Goal: Find specific page/section: Find specific page/section

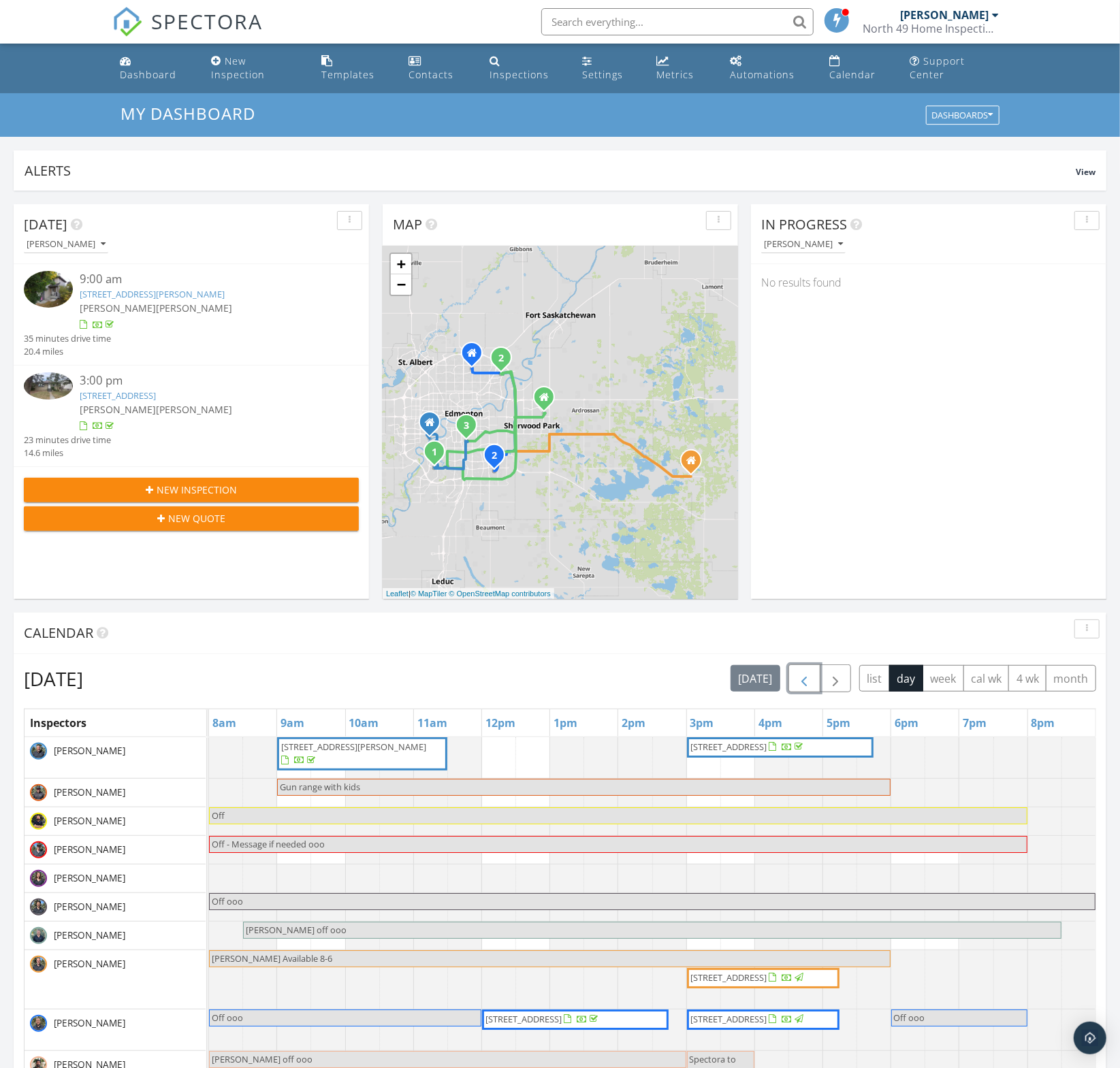
click at [810, 681] on span "button" at bounding box center [804, 679] width 17 height 17
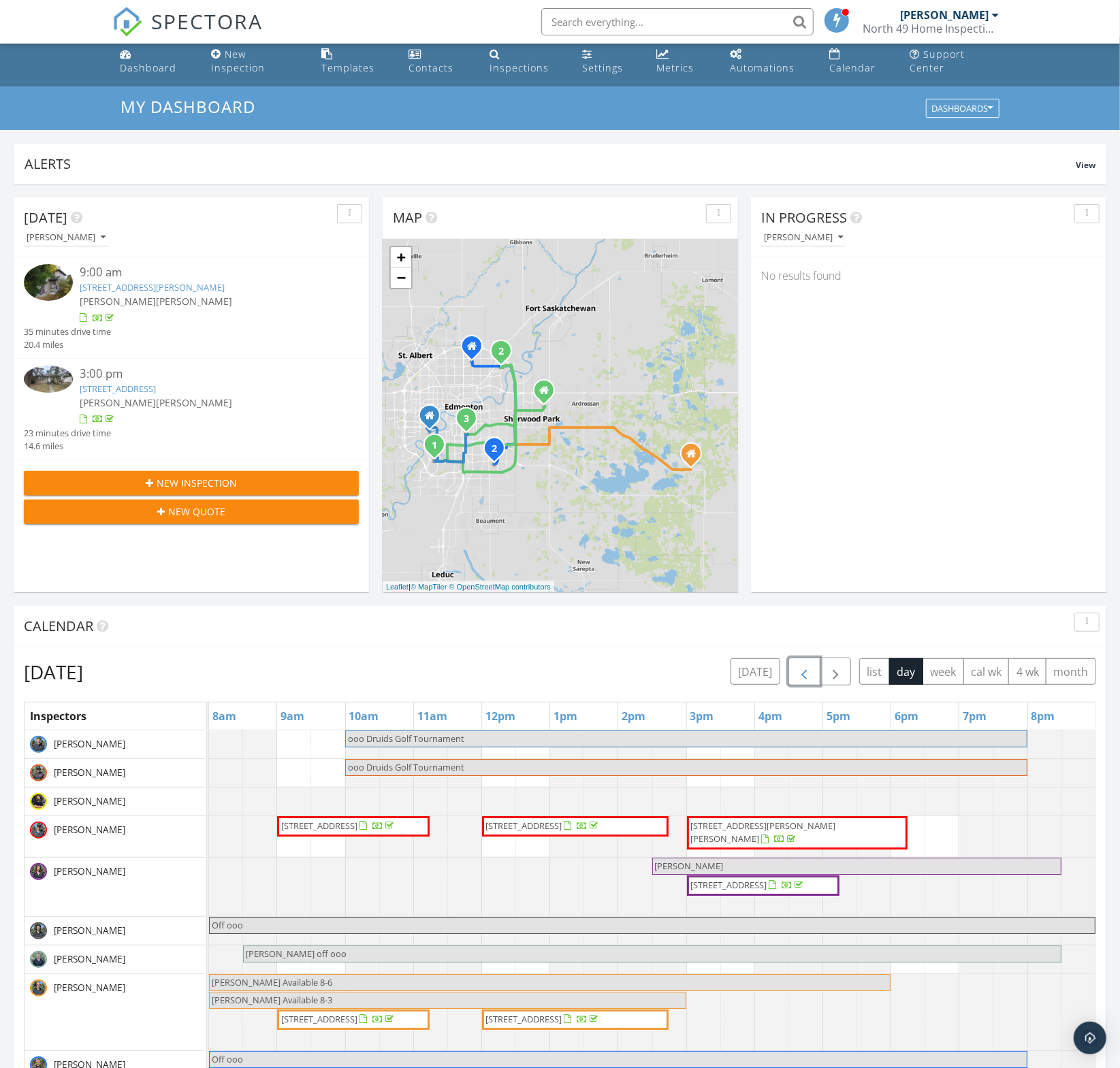
scroll to position [6, 0]
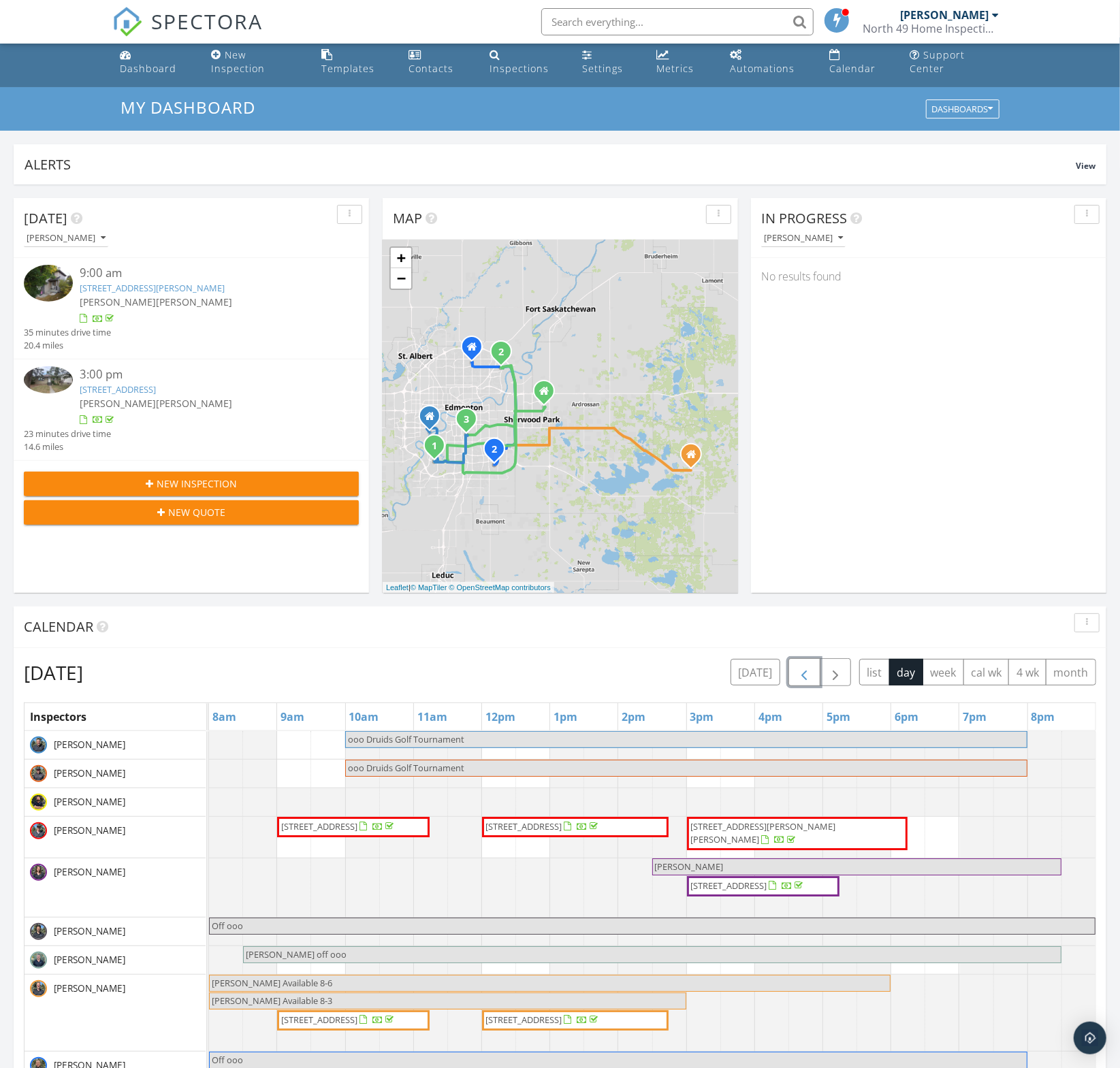
click at [817, 671] on button "button" at bounding box center [804, 672] width 32 height 28
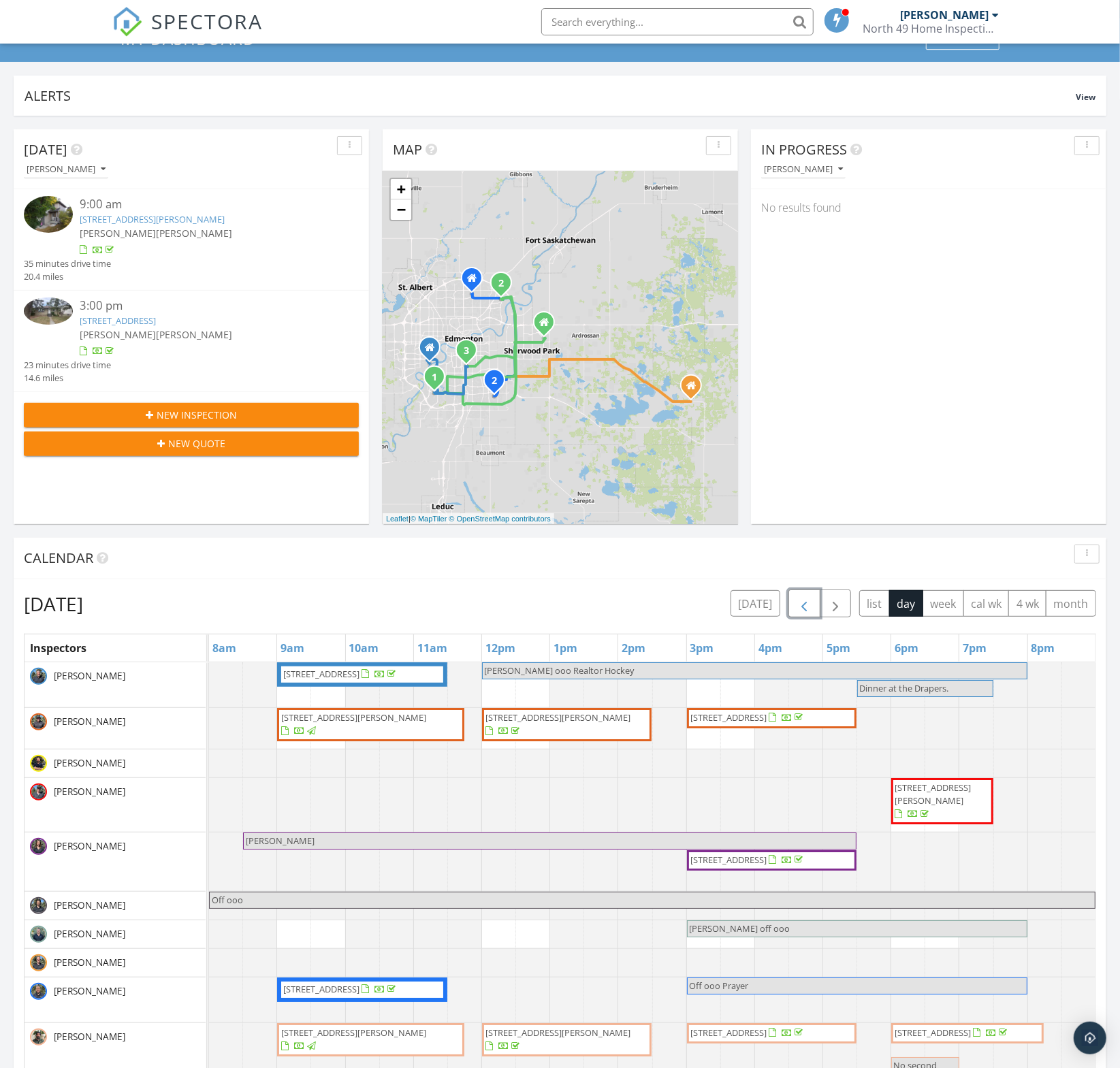
scroll to position [0, 0]
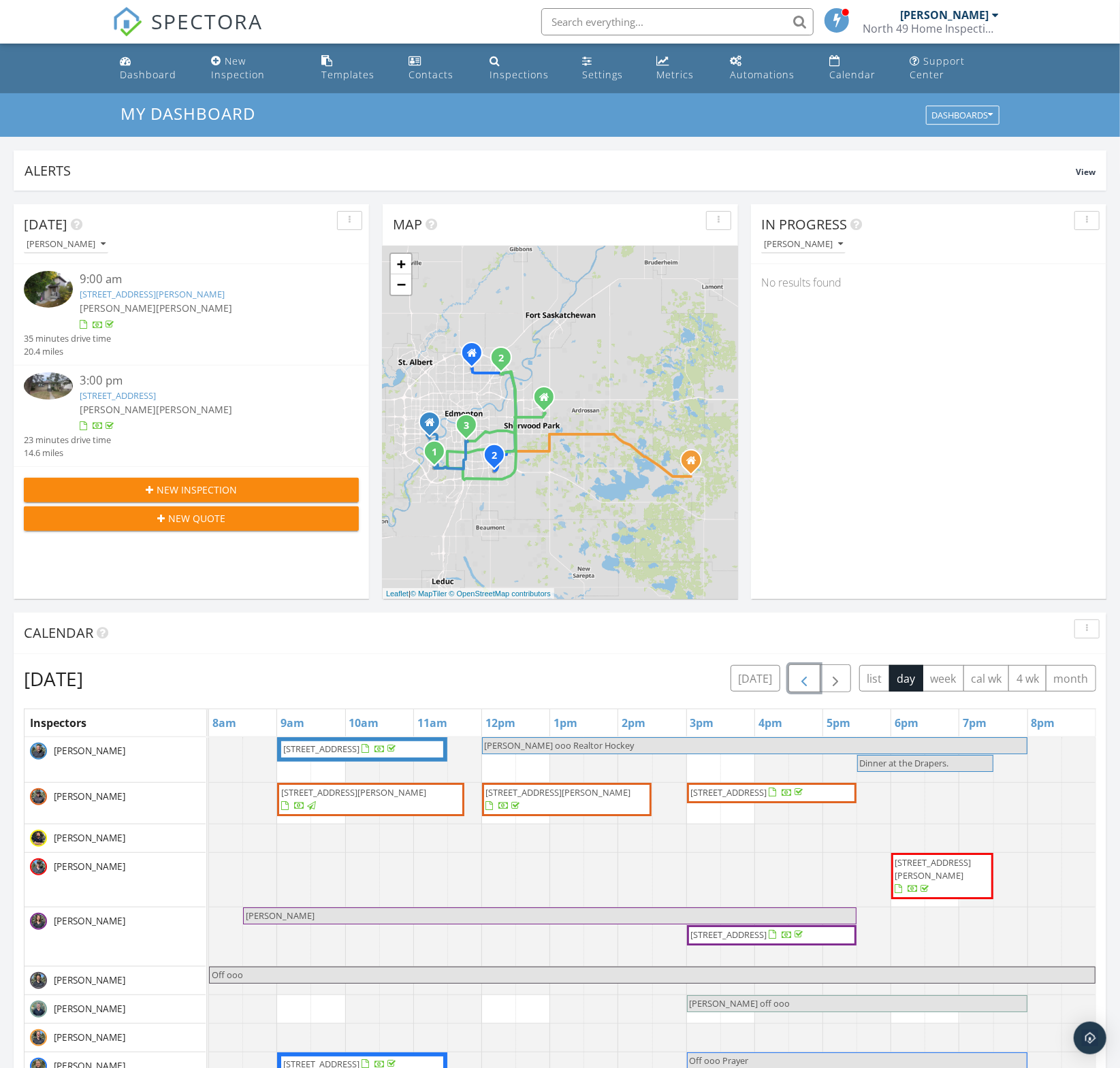
click at [812, 679] on span "button" at bounding box center [804, 679] width 17 height 17
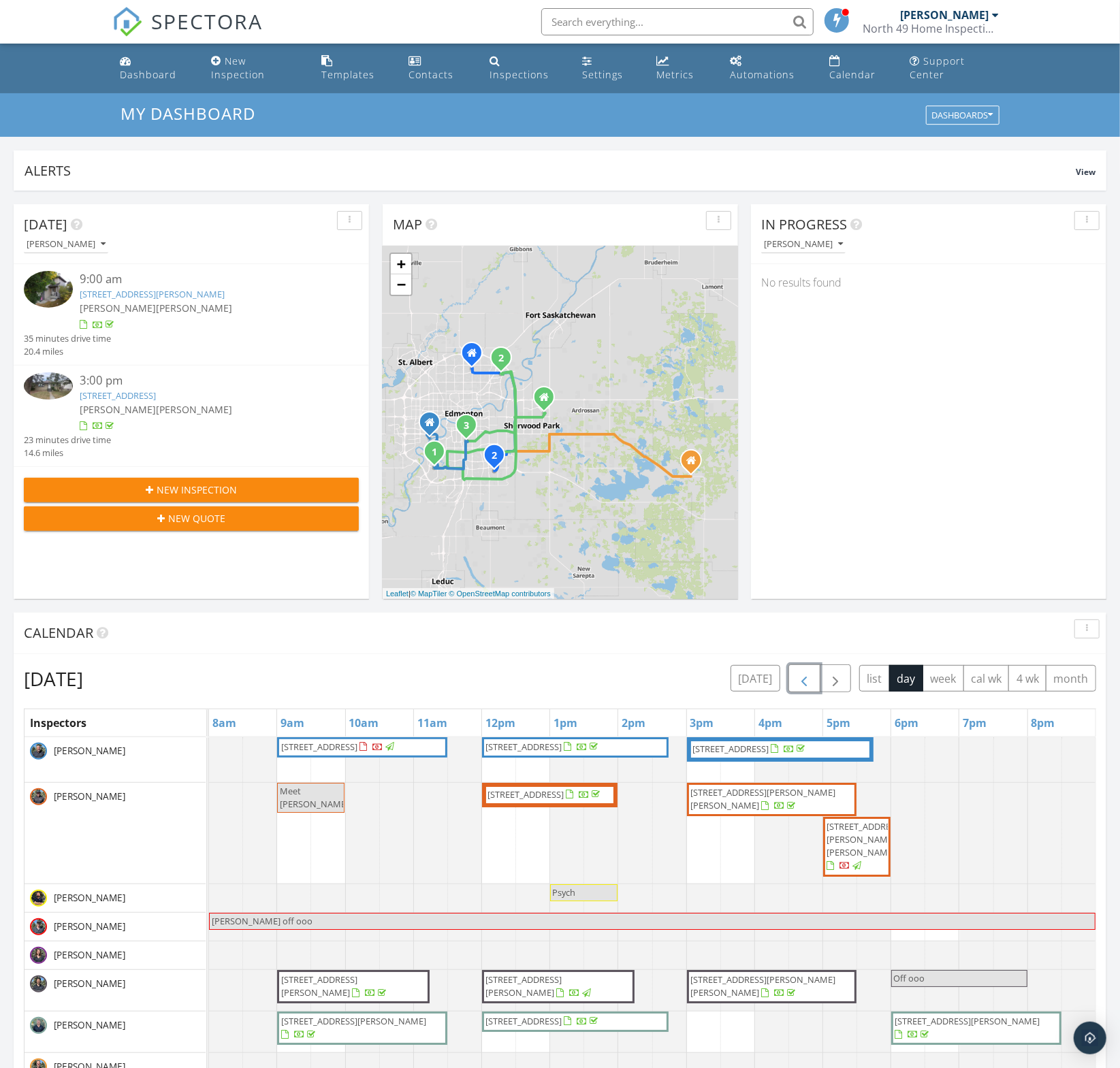
click at [817, 684] on button "button" at bounding box center [804, 678] width 32 height 28
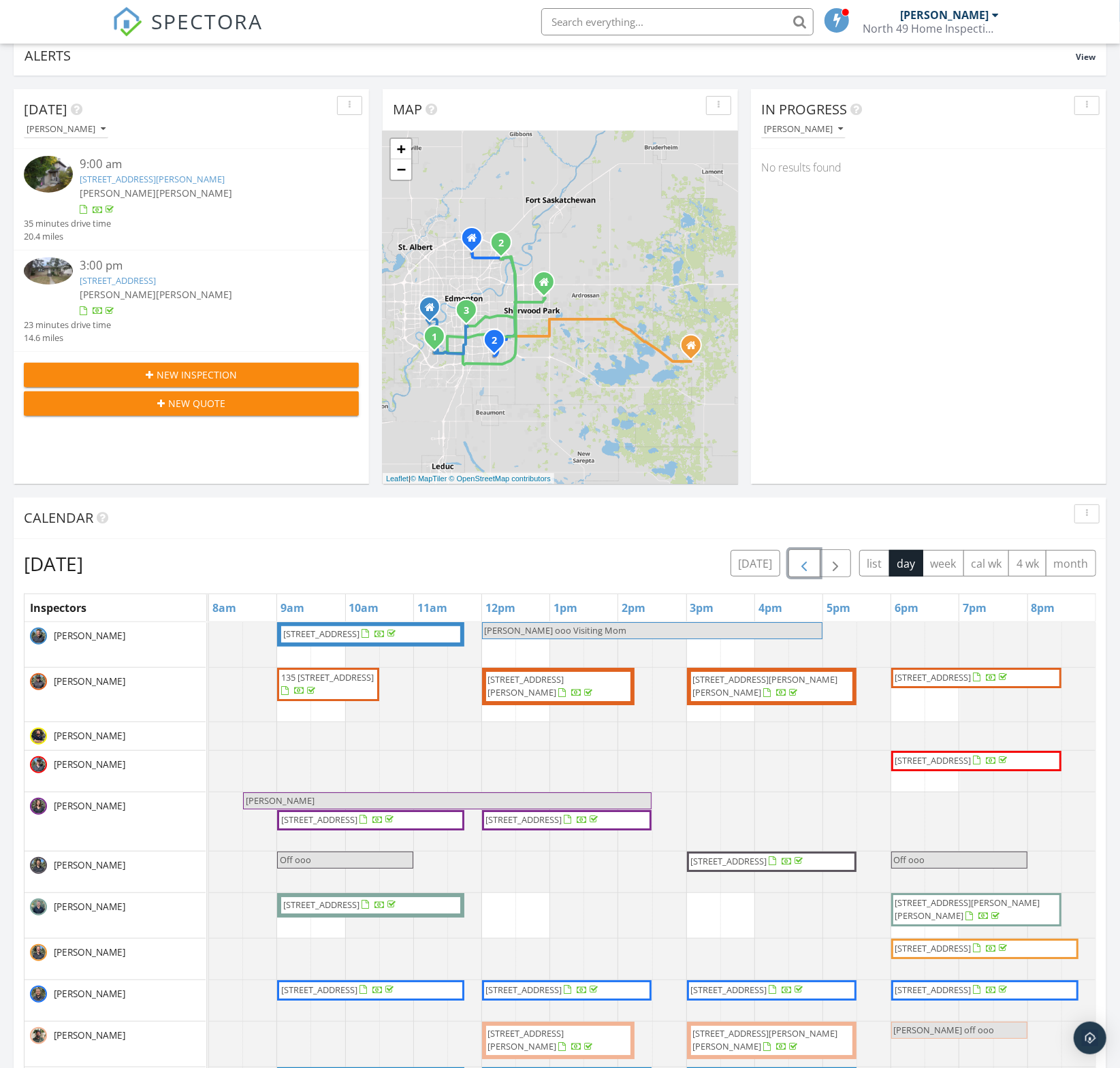
scroll to position [116, 0]
click at [675, 28] on input "text" at bounding box center [677, 21] width 272 height 27
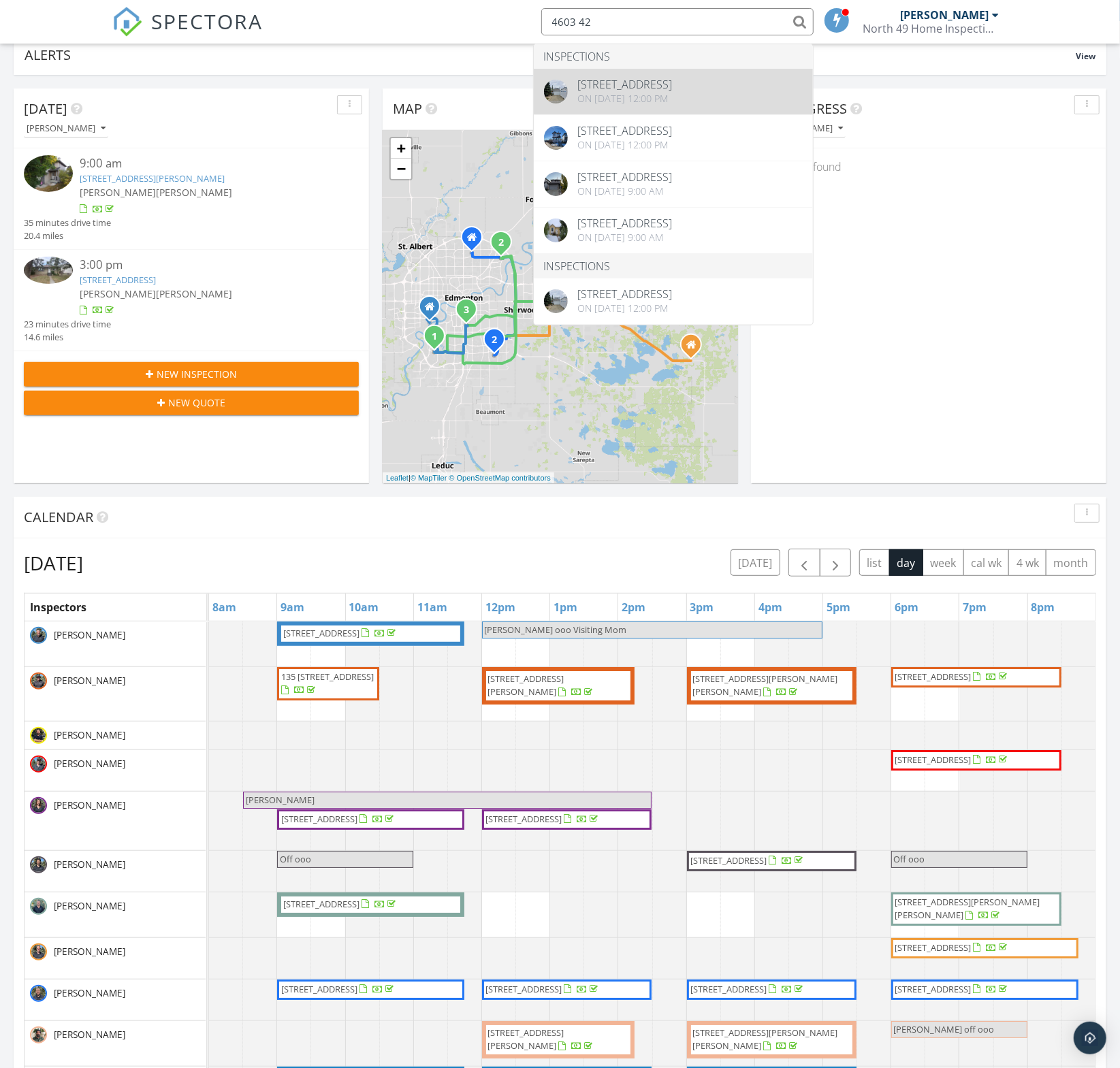
type input "4603 42"
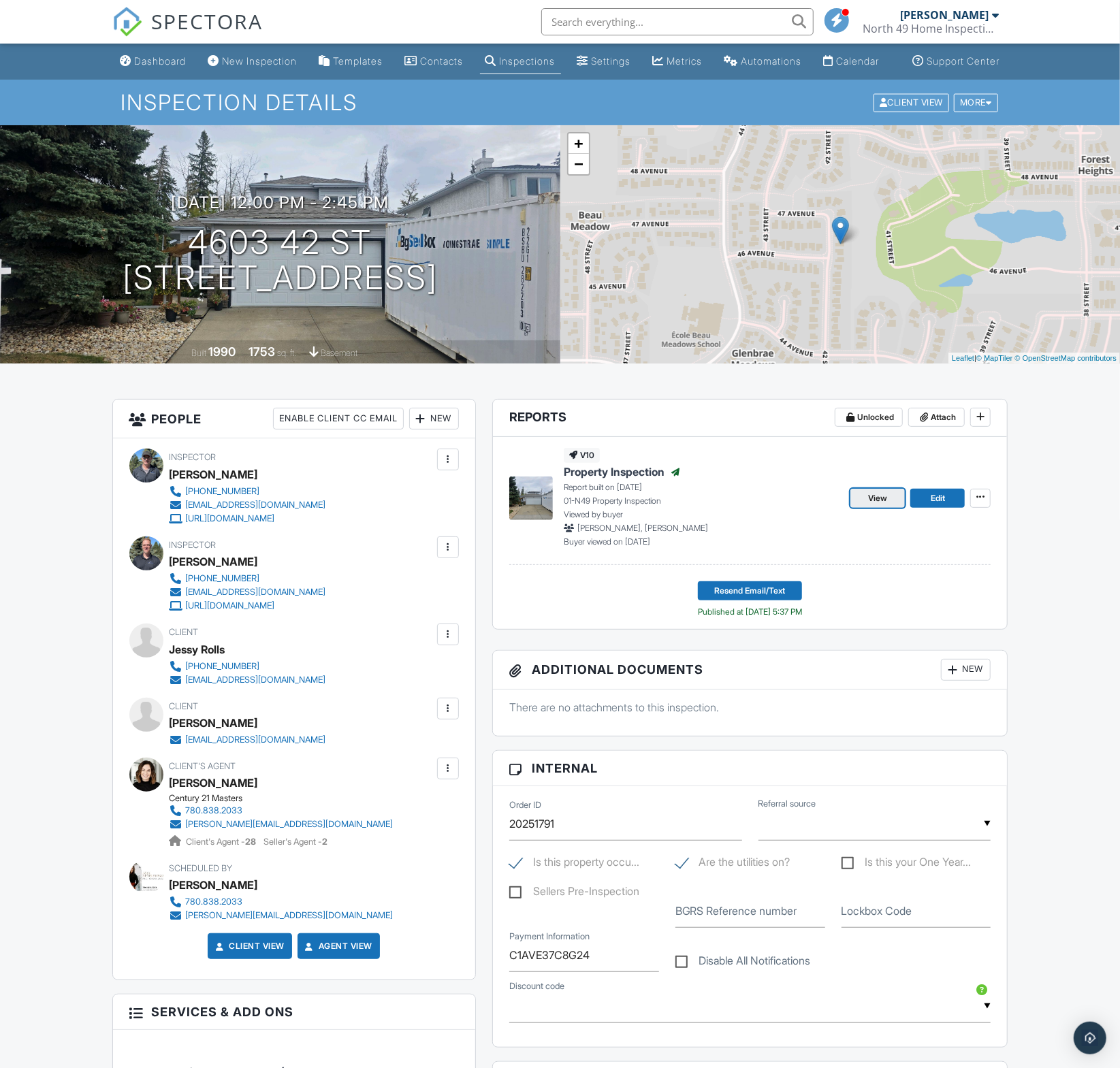
click at [876, 505] on span "View" at bounding box center [878, 498] width 19 height 14
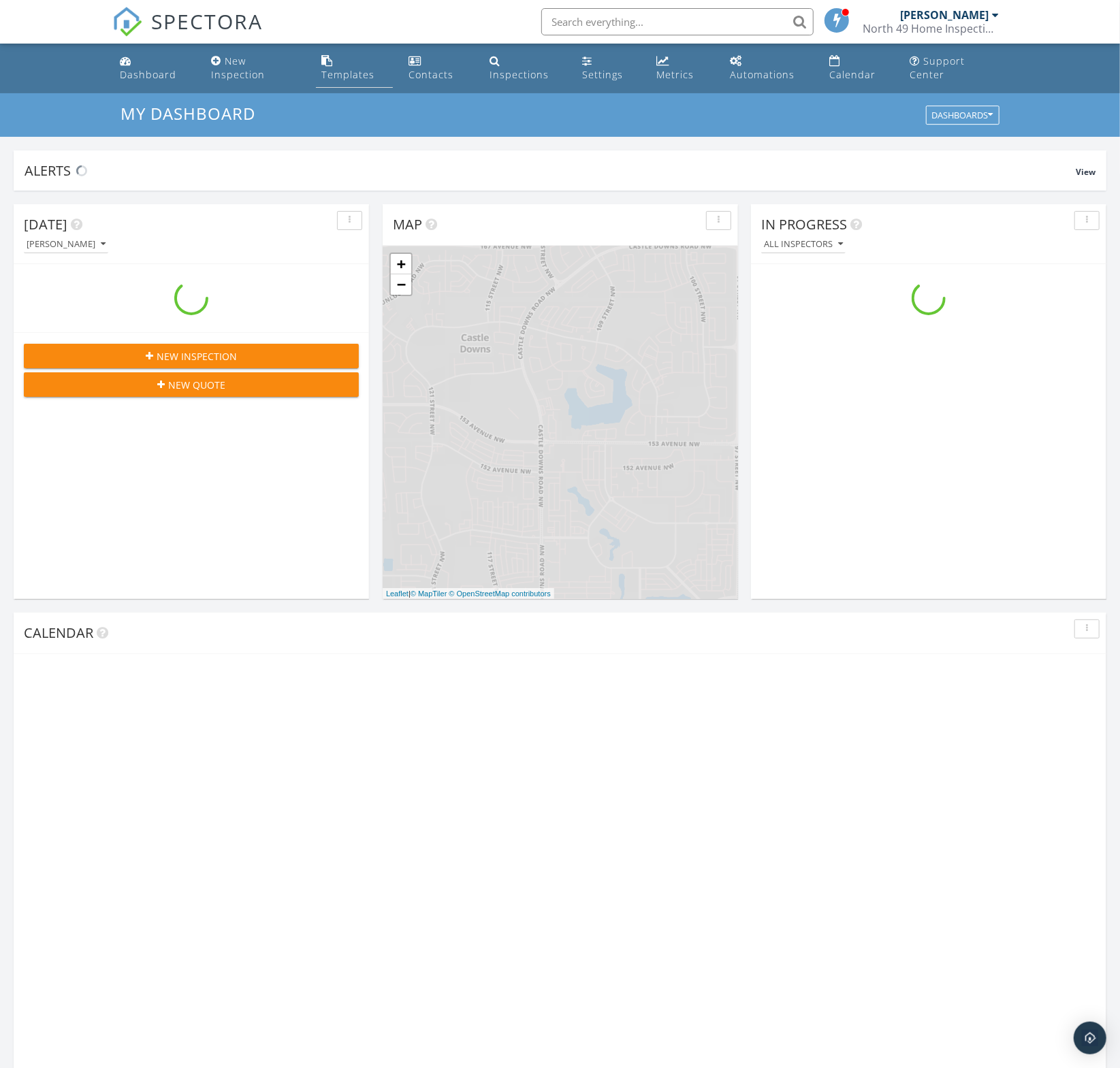
scroll to position [1239, 1121]
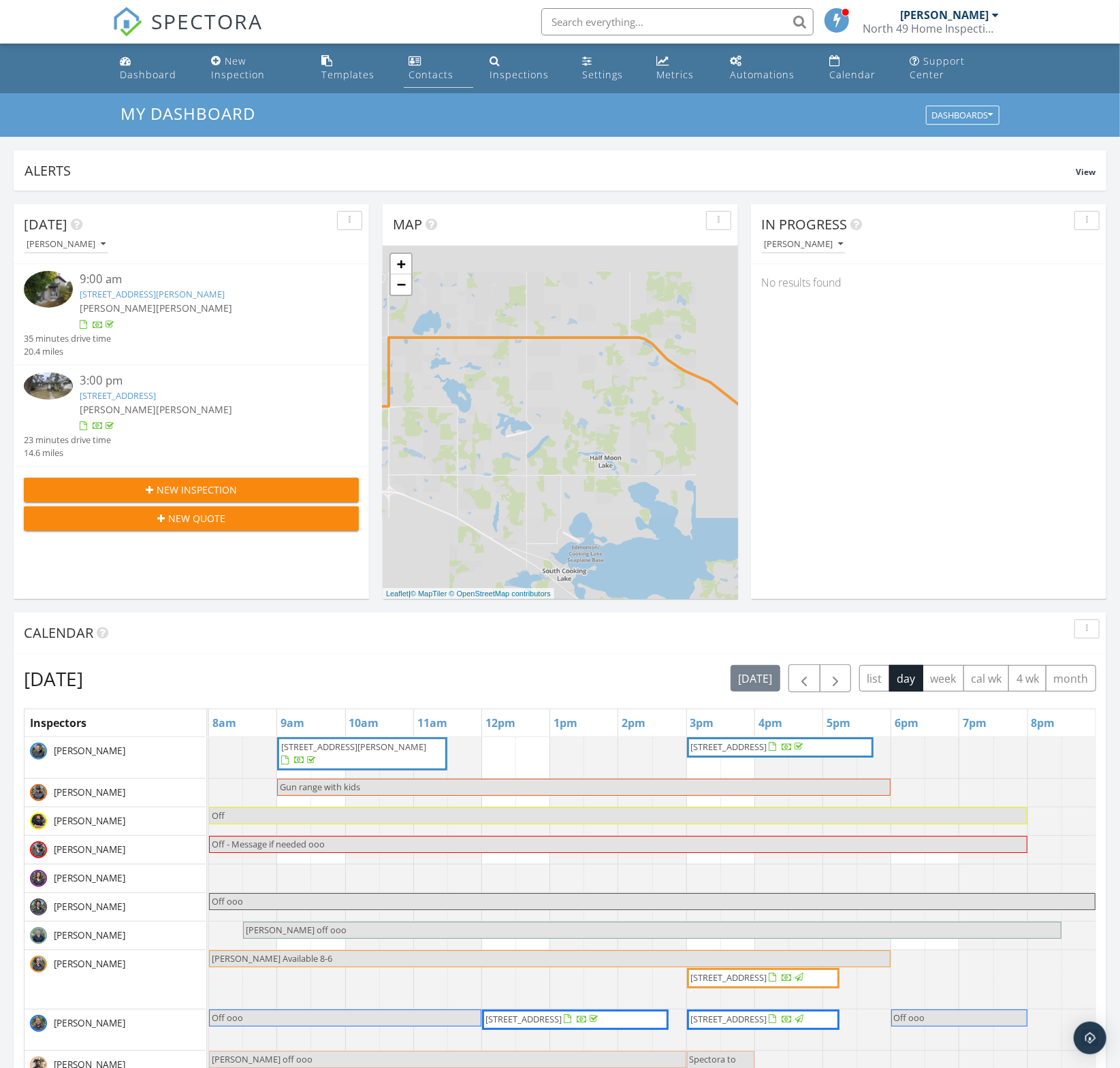
click at [419, 75] on div "Contacts" at bounding box center [431, 74] width 45 height 13
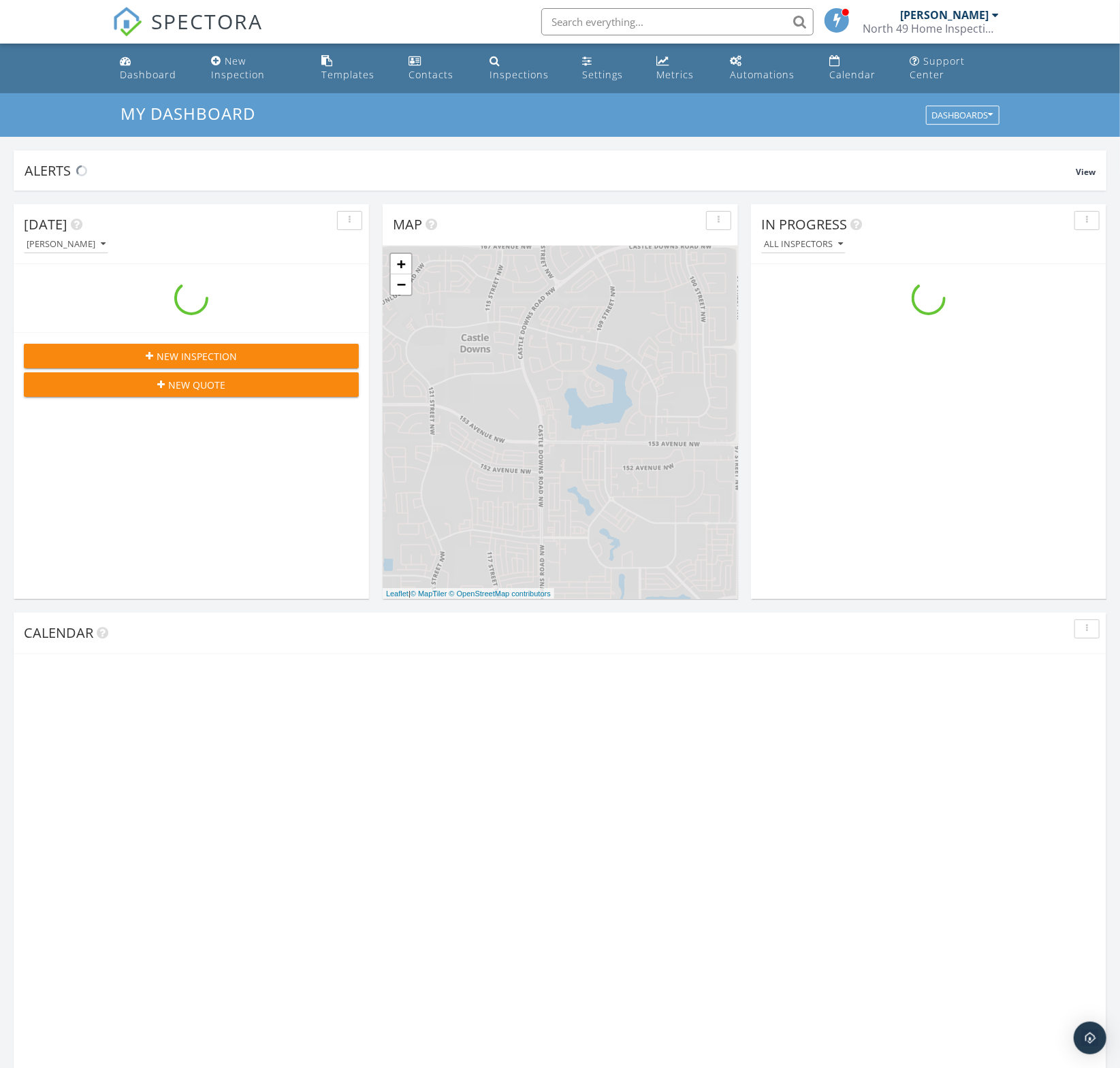
scroll to position [1239, 1121]
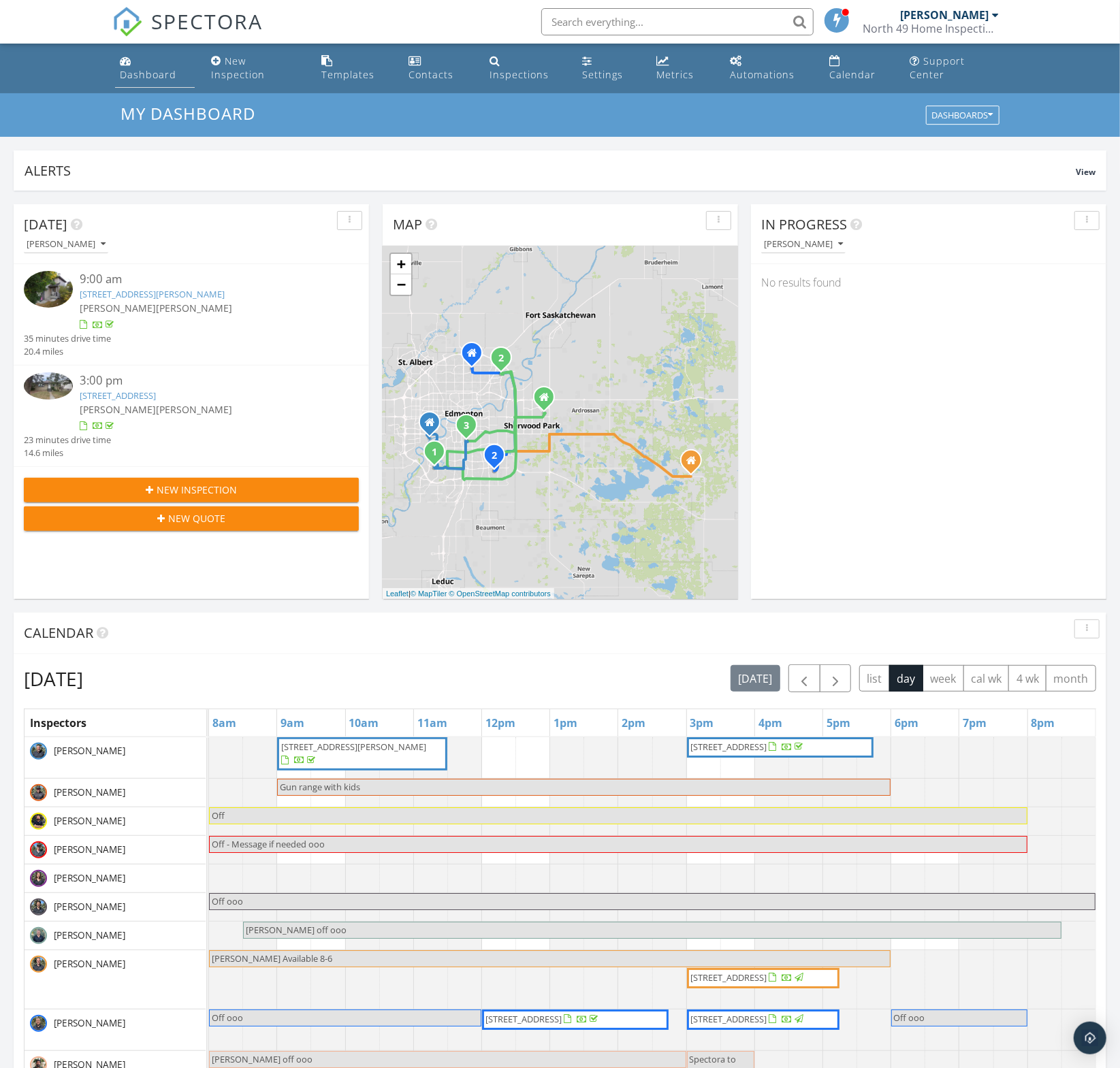
click at [128, 76] on div "Dashboard" at bounding box center [149, 74] width 57 height 13
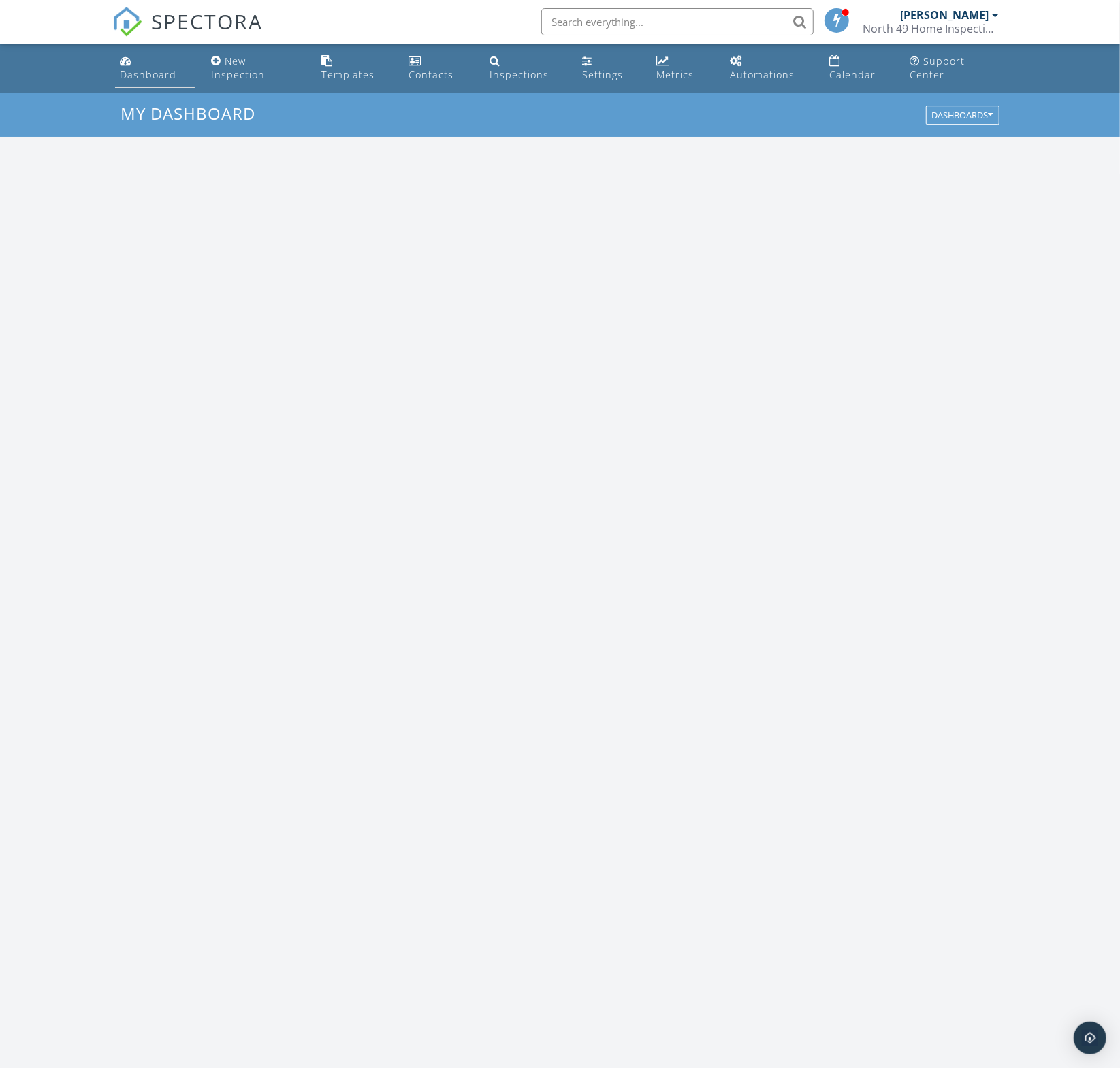
scroll to position [1239, 1121]
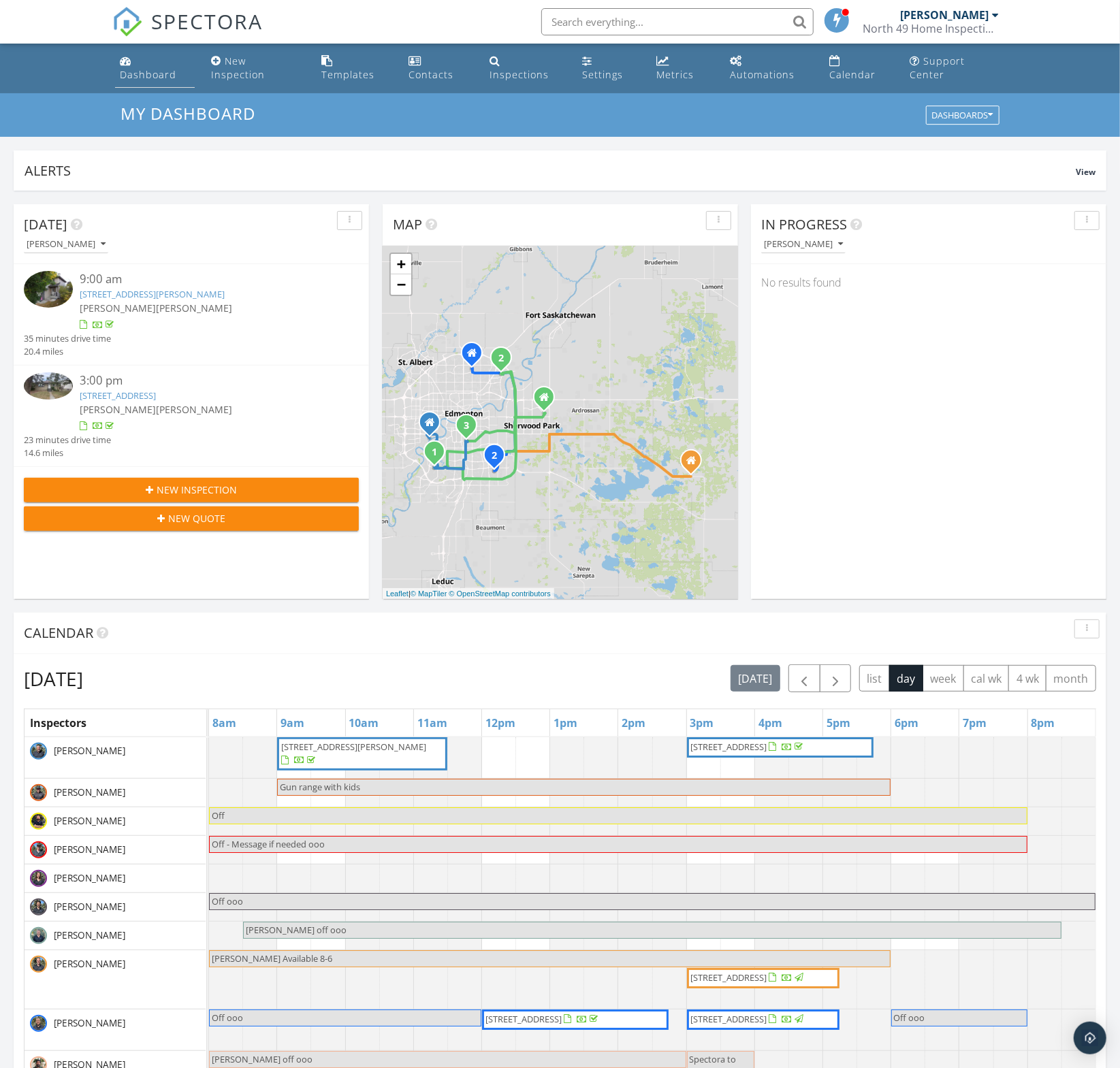
click at [157, 78] on div "Dashboard" at bounding box center [149, 74] width 57 height 13
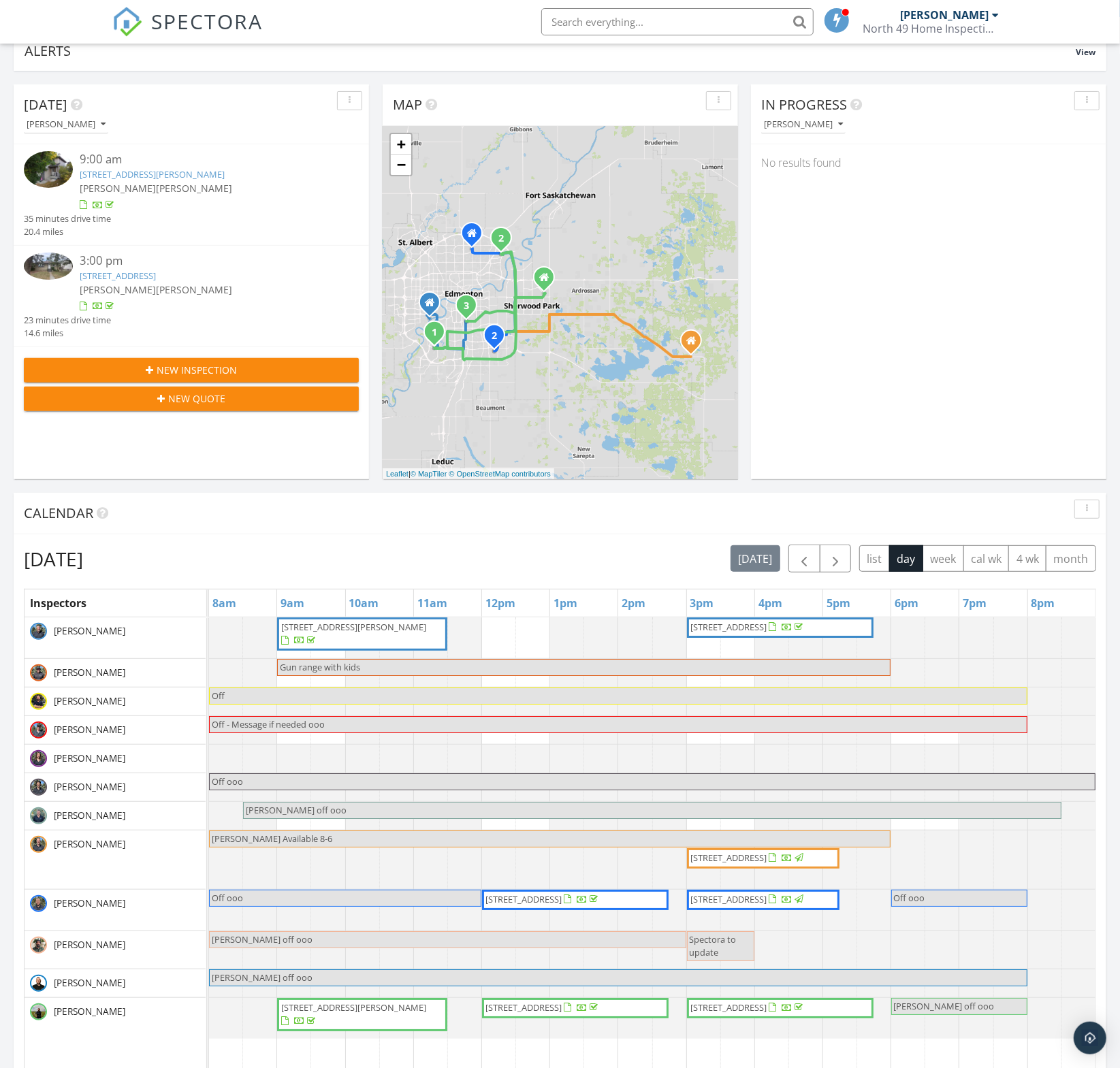
scroll to position [113, 0]
